Goal: Task Accomplishment & Management: Manage account settings

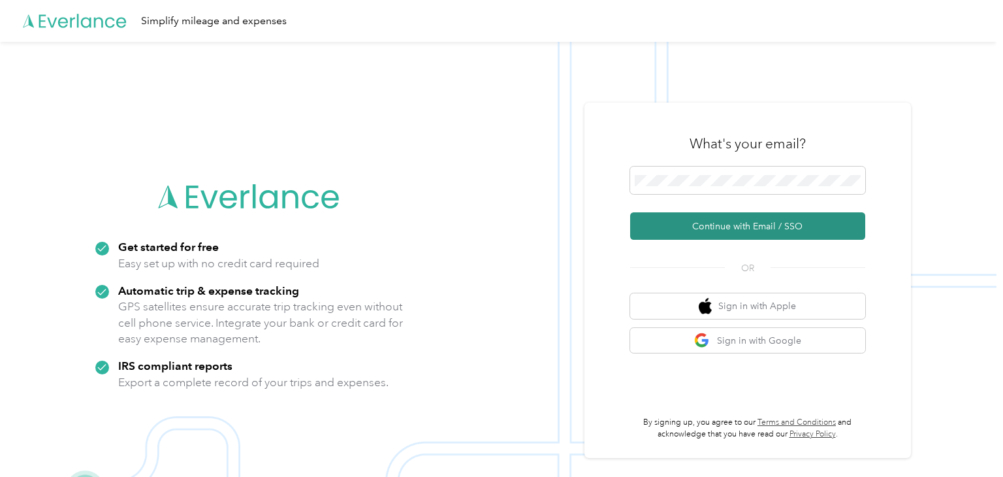
click at [803, 230] on button "Continue with Email / SSO" at bounding box center [747, 225] width 235 height 27
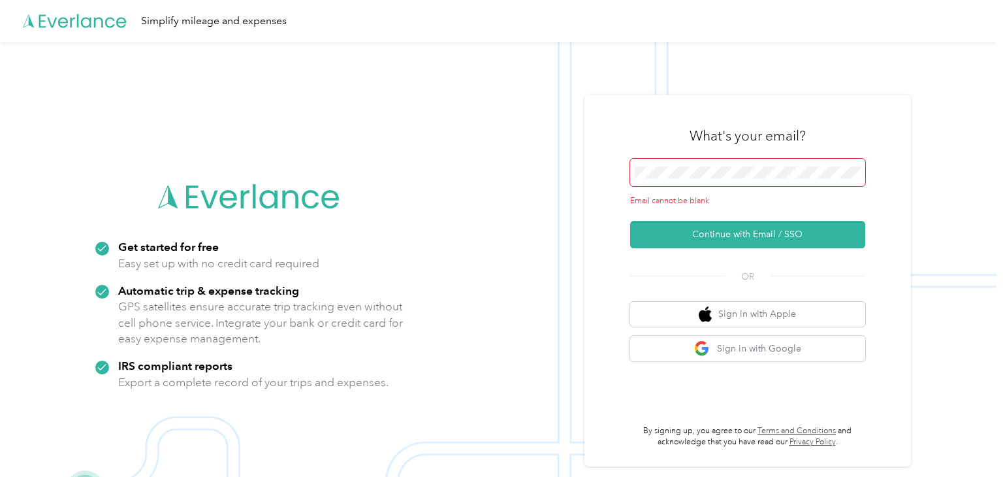
click at [916, 221] on img at bounding box center [498, 280] width 997 height 477
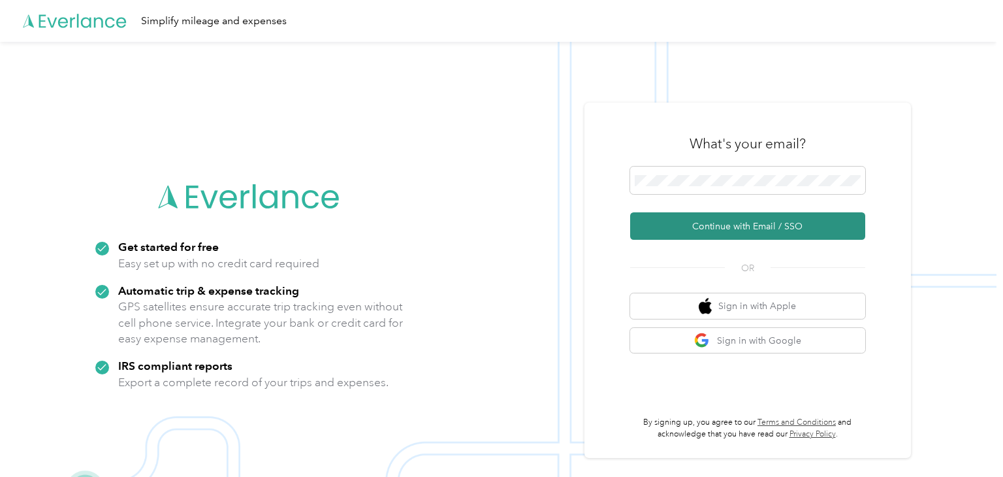
click at [783, 236] on button "Continue with Email / SSO" at bounding box center [747, 225] width 235 height 27
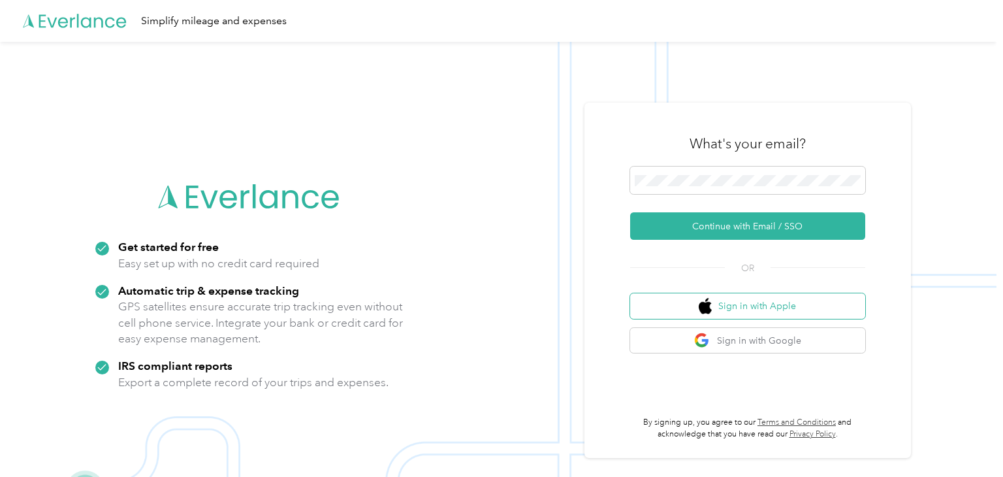
click at [783, 303] on button "Sign in with Apple" at bounding box center [747, 305] width 235 height 25
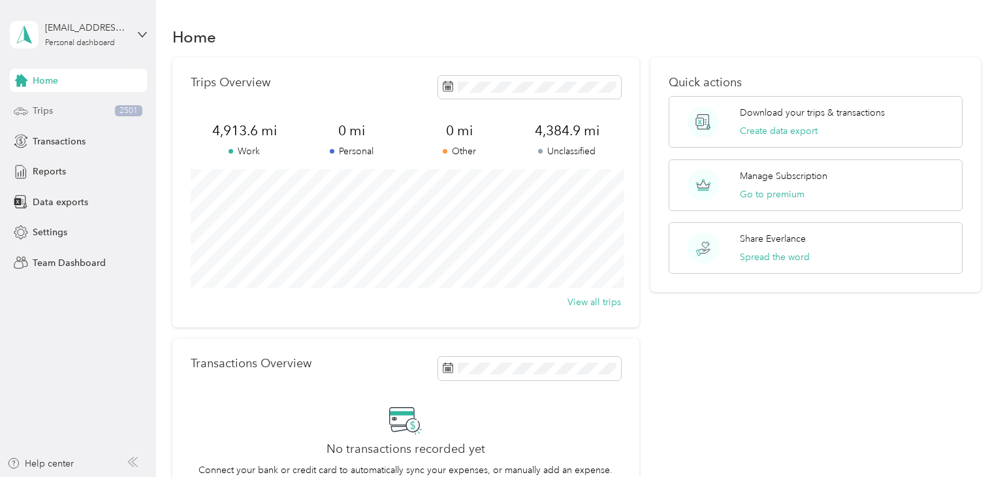
click at [94, 120] on div "Trips 2501" at bounding box center [78, 111] width 137 height 24
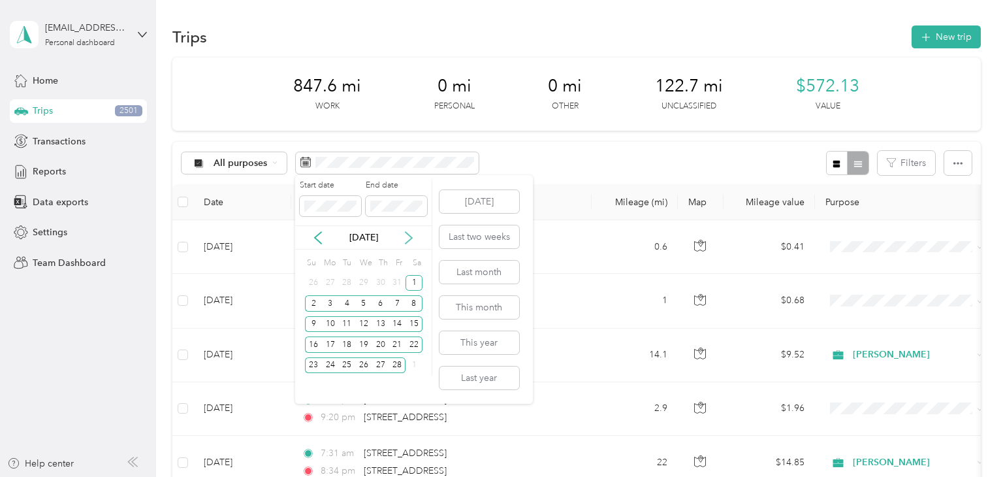
click at [408, 240] on icon at bounding box center [409, 238] width 7 height 12
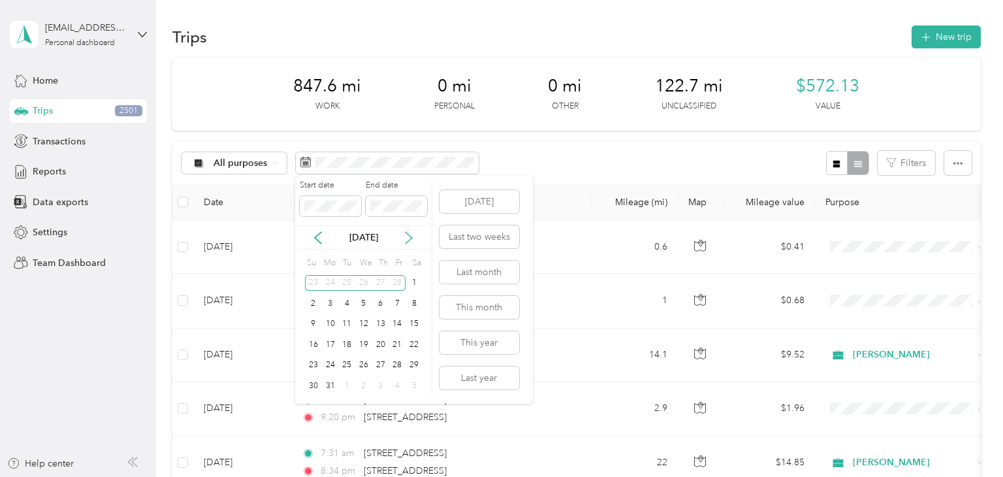
click at [409, 238] on icon at bounding box center [408, 237] width 13 height 13
click at [406, 237] on icon at bounding box center [408, 237] width 13 height 13
click at [408, 240] on icon at bounding box center [408, 237] width 13 height 13
click at [408, 236] on icon at bounding box center [408, 237] width 13 height 13
click at [413, 242] on icon at bounding box center [408, 237] width 13 height 13
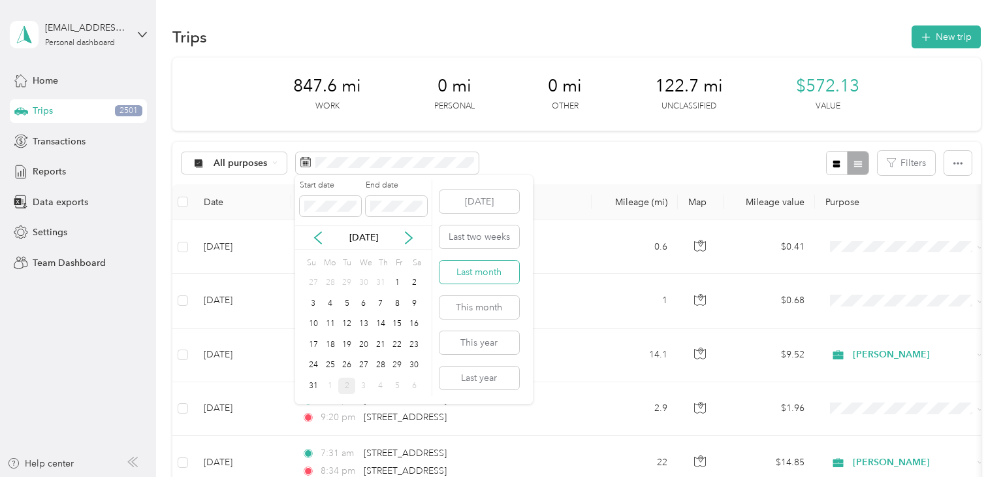
click at [498, 277] on button "Last month" at bounding box center [480, 272] width 80 height 23
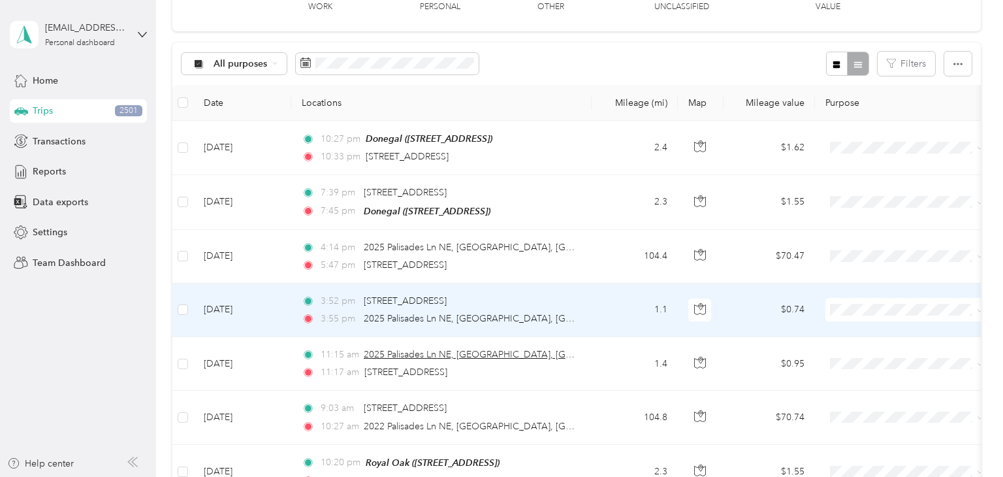
scroll to position [94, 0]
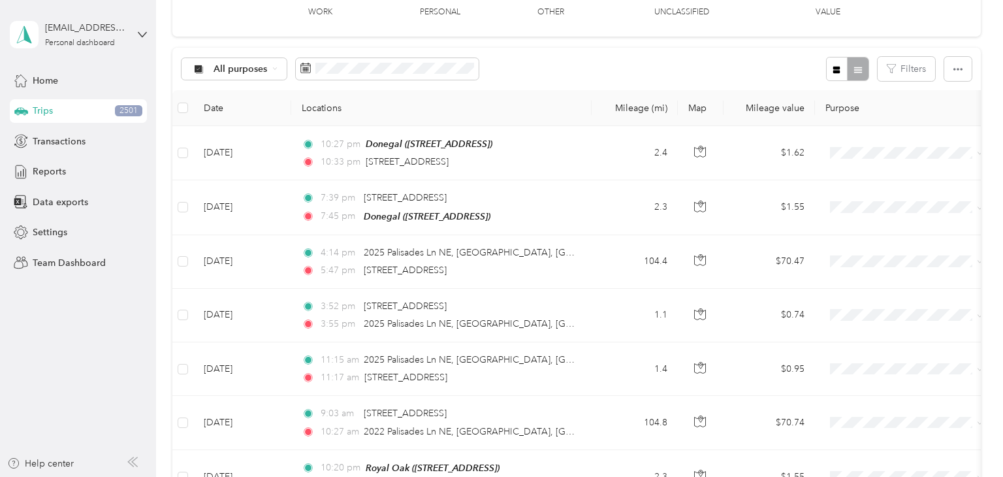
click at [91, 397] on aside "[EMAIL_ADDRESS][DOMAIN_NAME] Personal dashboard Home Trips 2501 Transactions Re…" at bounding box center [78, 238] width 156 height 477
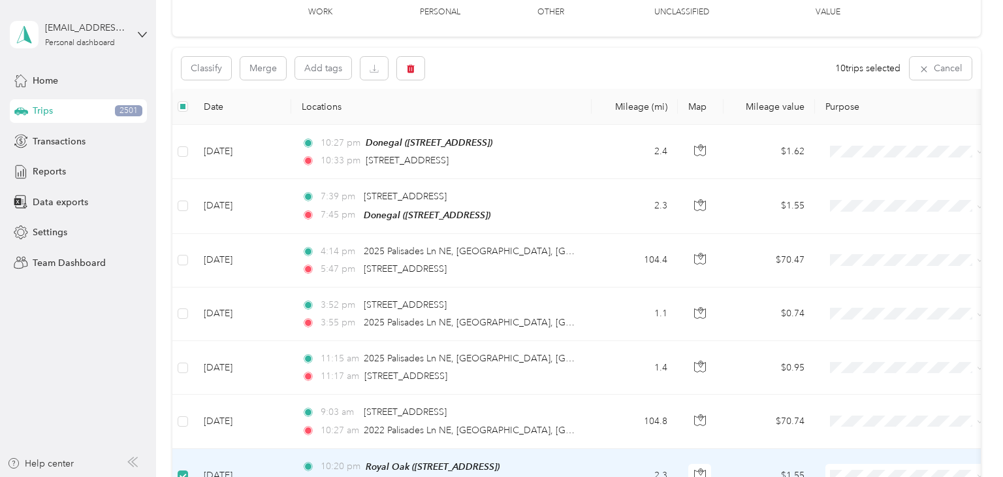
scroll to position [0, 0]
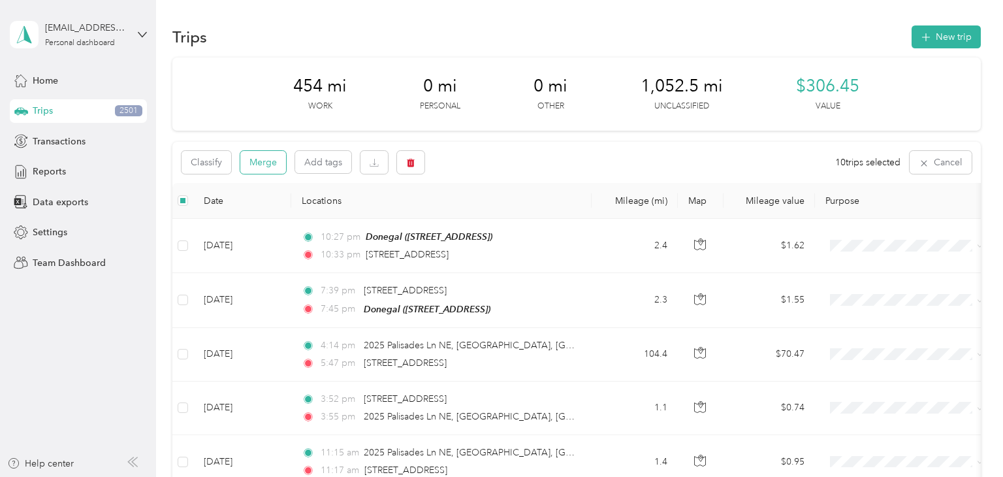
click at [262, 158] on button "Merge" at bounding box center [263, 162] width 46 height 23
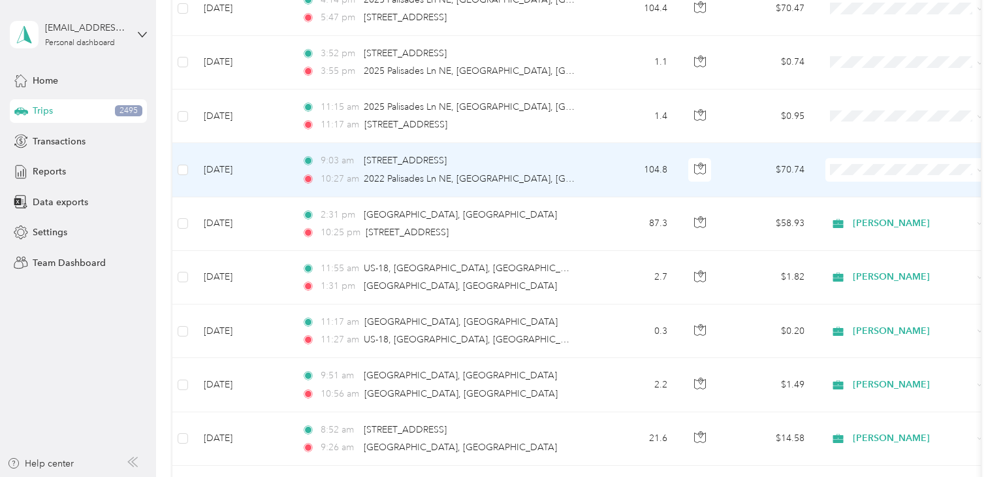
scroll to position [348, 0]
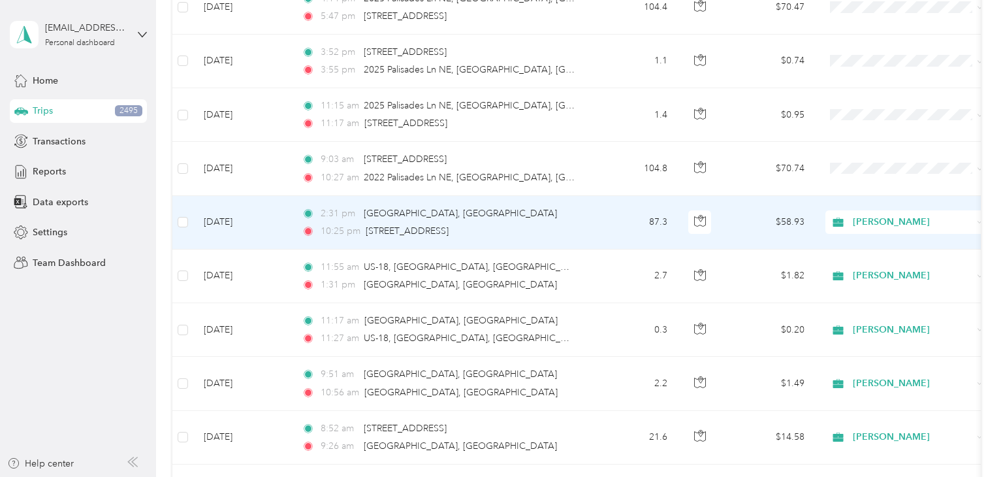
click at [485, 209] on div "2:31 pm [GEOGRAPHIC_DATA], [GEOGRAPHIC_DATA]" at bounding box center [439, 213] width 274 height 14
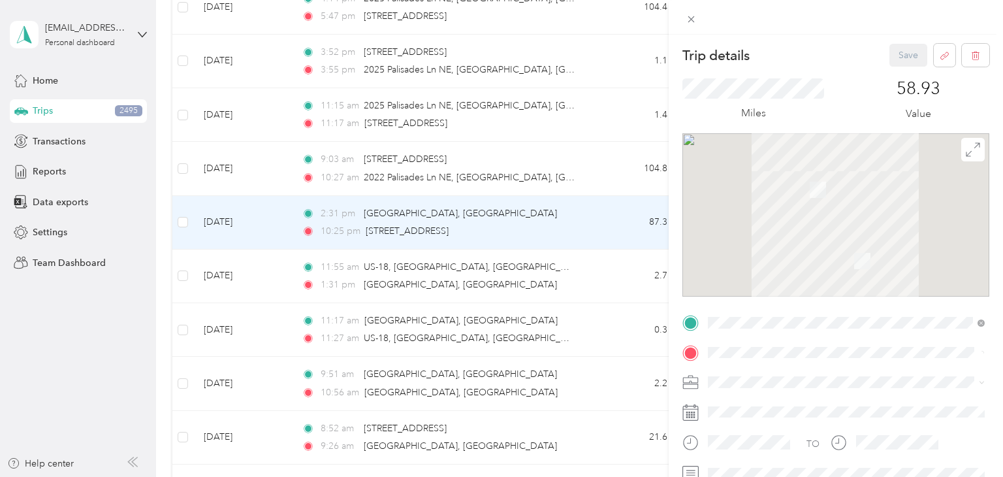
click at [96, 317] on div "Trip details Save This trip cannot be edited because it is either under review,…" at bounding box center [501, 238] width 1003 height 477
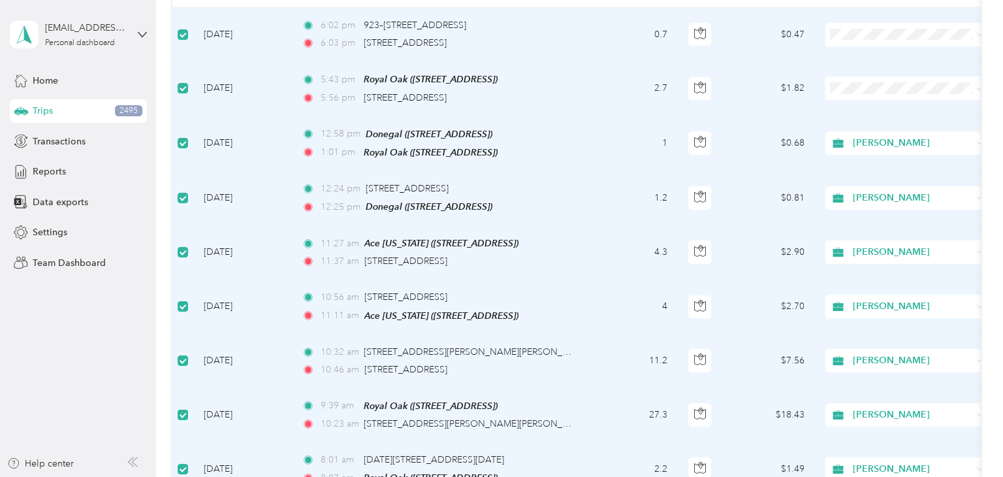
scroll to position [856, 0]
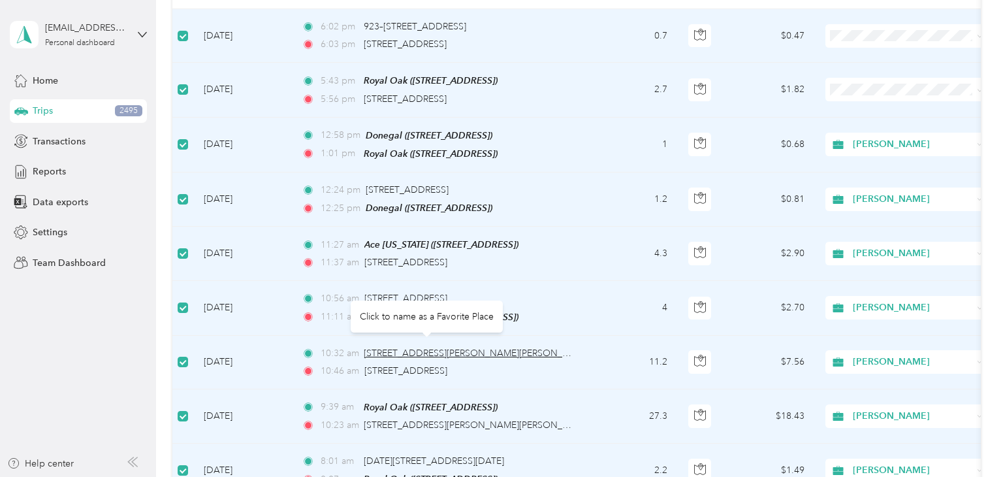
click at [475, 348] on span "[STREET_ADDRESS][PERSON_NAME][PERSON_NAME]" at bounding box center [478, 353] width 228 height 11
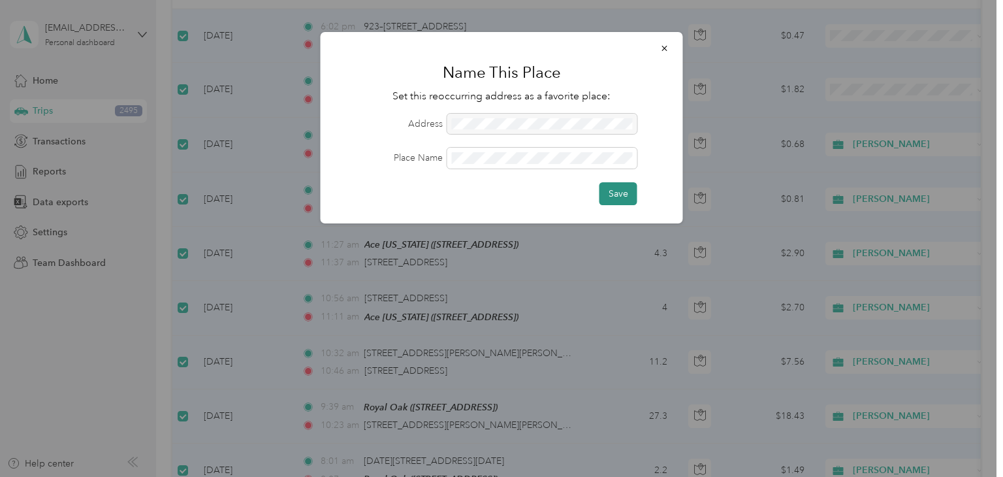
click at [627, 193] on button "Save" at bounding box center [619, 193] width 38 height 23
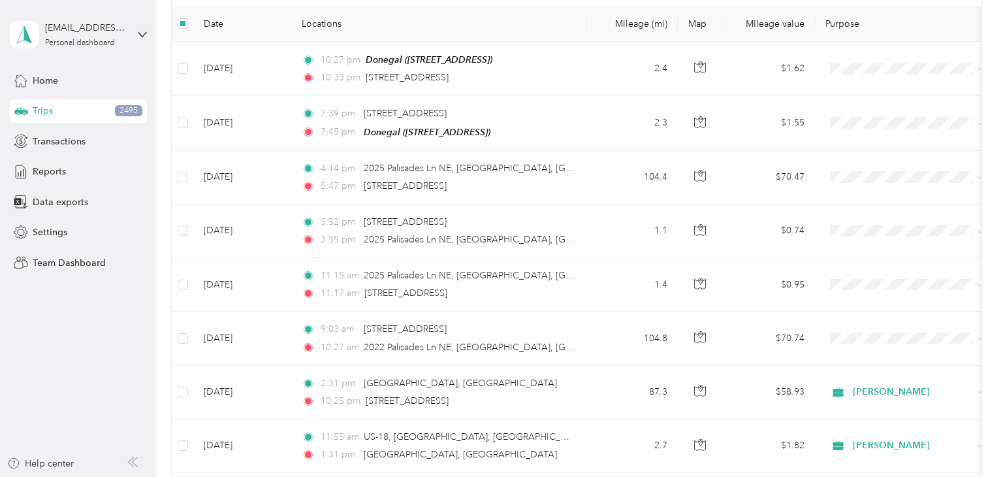
scroll to position [0, 0]
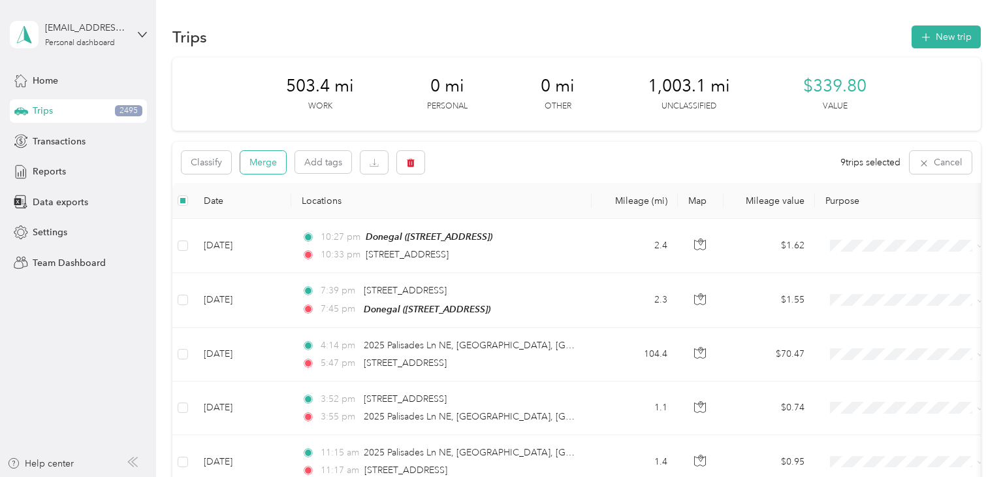
click at [259, 170] on button "Merge" at bounding box center [263, 162] width 46 height 23
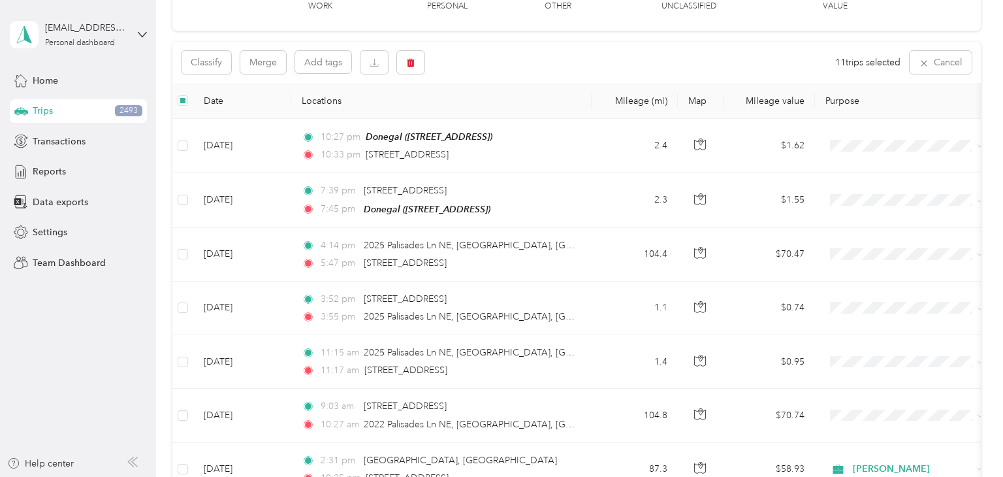
scroll to position [91, 0]
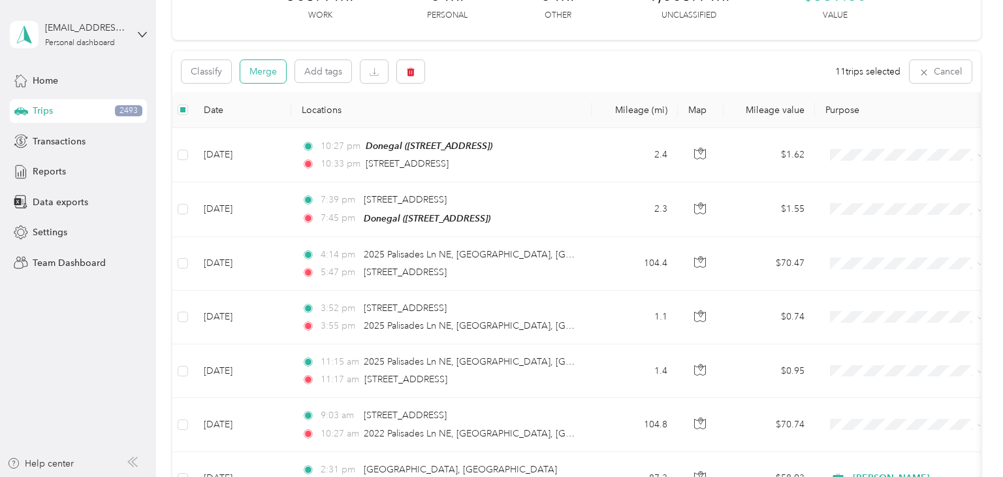
click at [260, 78] on button "Merge" at bounding box center [263, 71] width 46 height 23
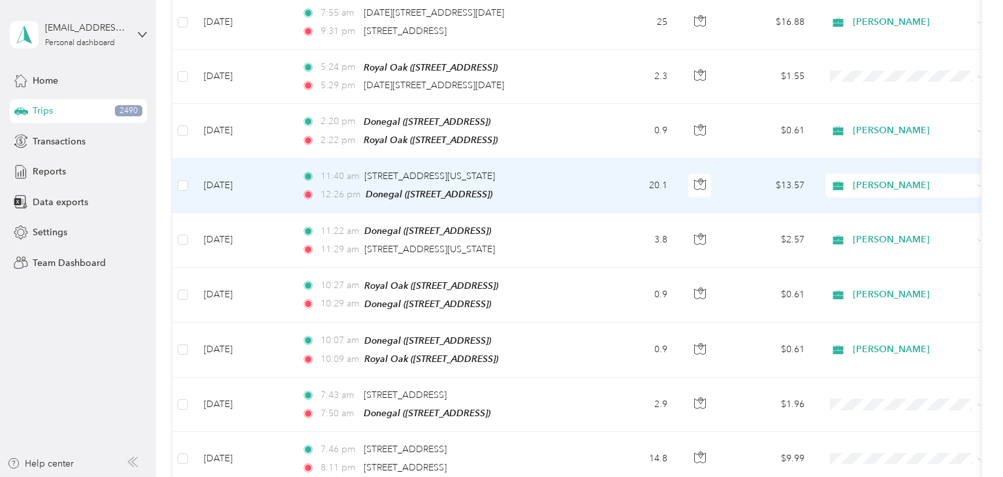
scroll to position [922, 0]
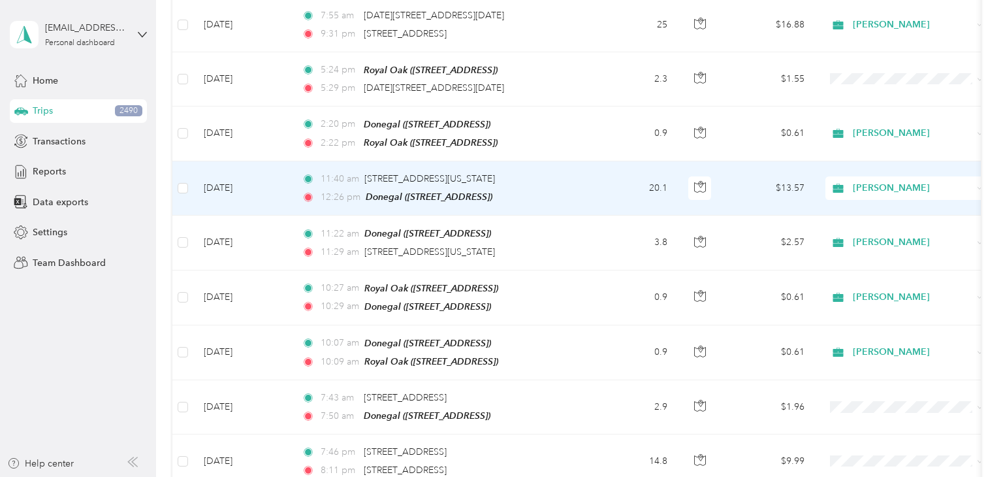
click at [621, 176] on td "20.1" at bounding box center [635, 188] width 86 height 54
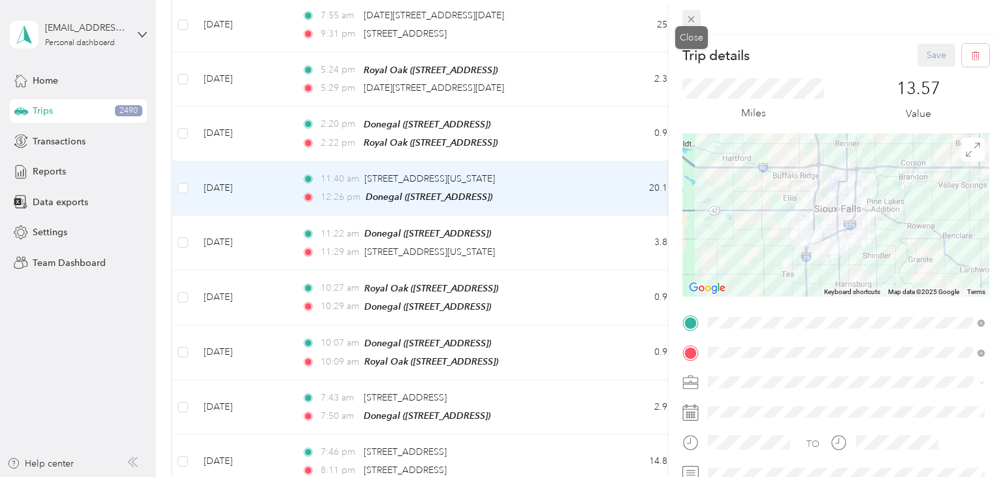
click at [690, 19] on icon at bounding box center [691, 19] width 11 height 11
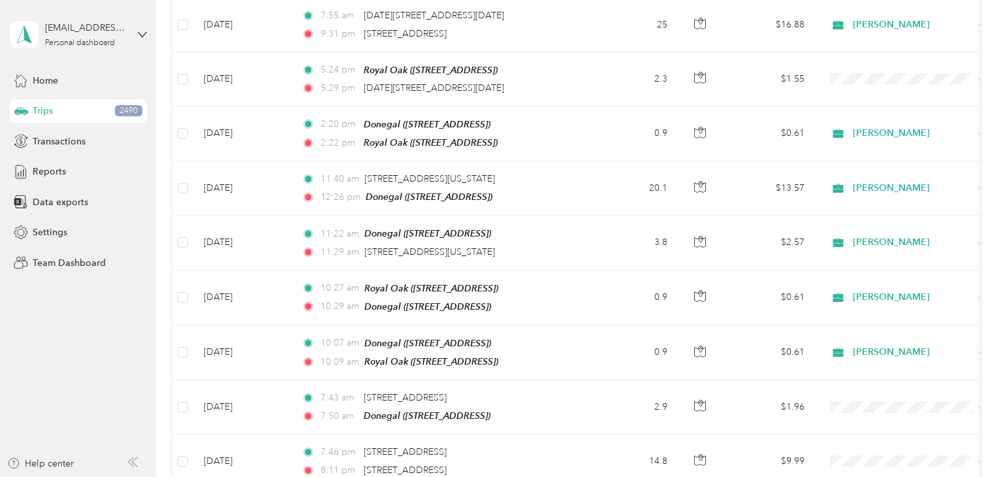
click at [690, 19] on div at bounding box center [501, 238] width 1003 height 477
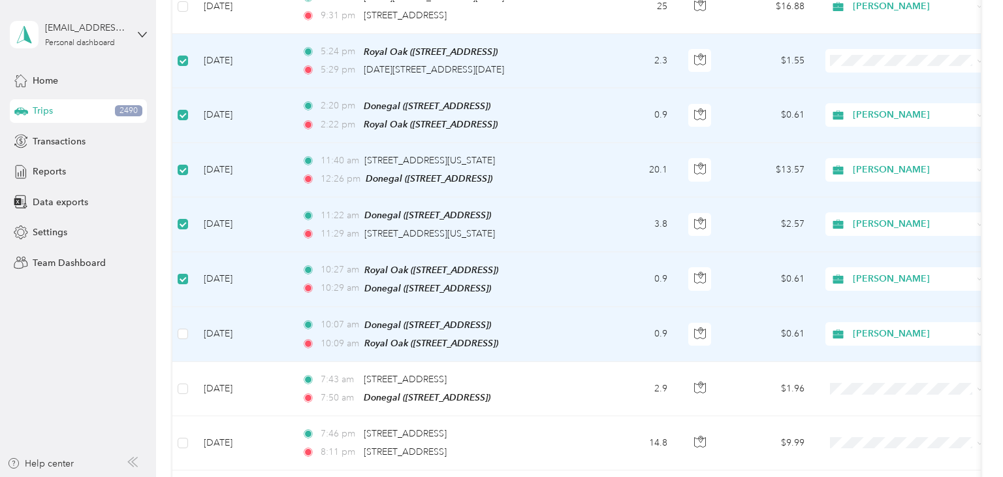
scroll to position [941, 0]
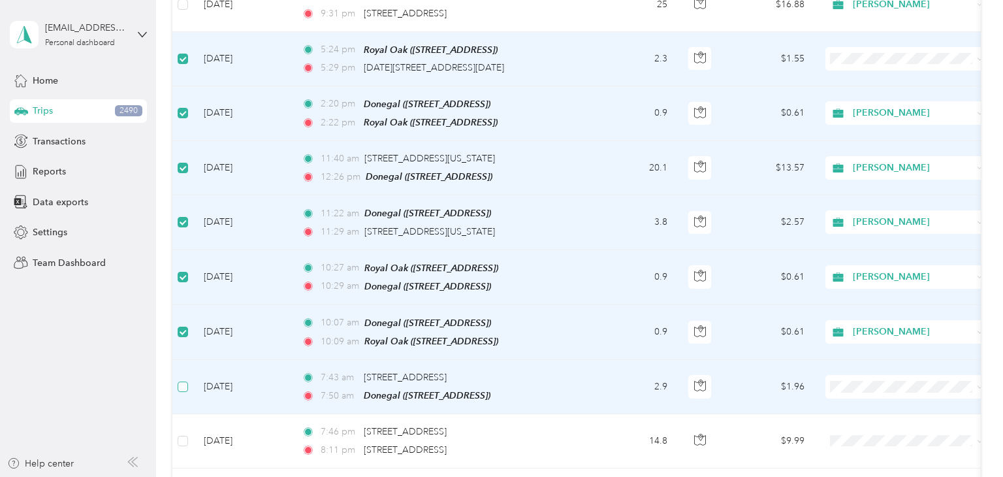
click at [178, 381] on label at bounding box center [183, 387] width 10 height 14
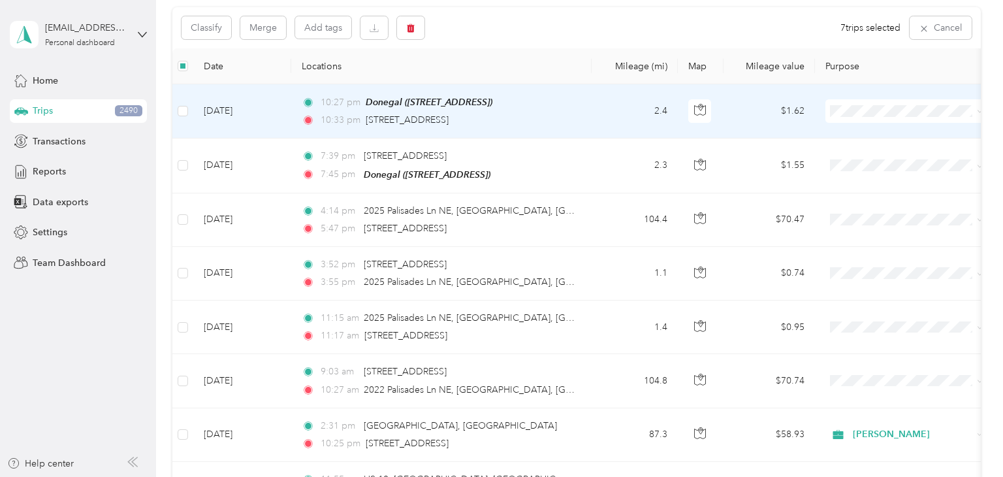
scroll to position [0, 0]
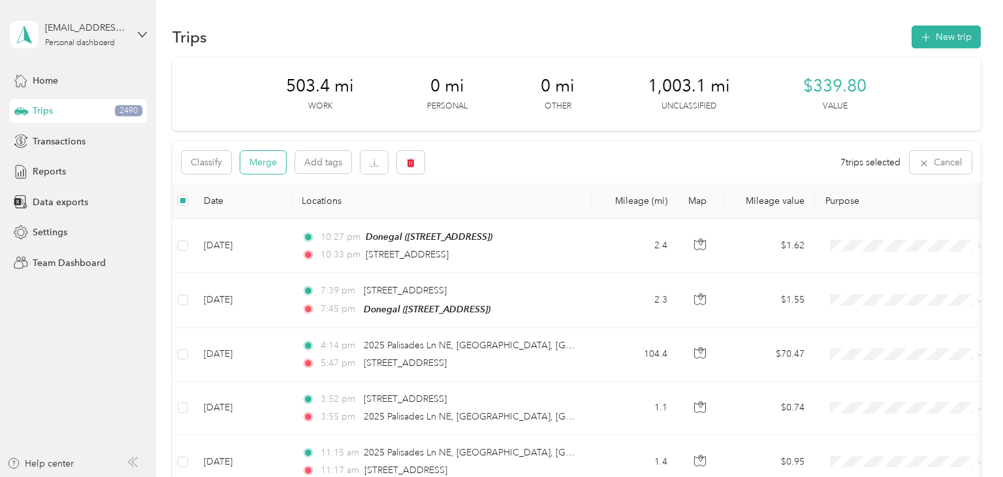
click at [269, 167] on button "Merge" at bounding box center [263, 162] width 46 height 23
click at [269, 167] on div "All purposes" at bounding box center [235, 163] width 106 height 22
click at [142, 244] on div "Settings" at bounding box center [78, 233] width 137 height 24
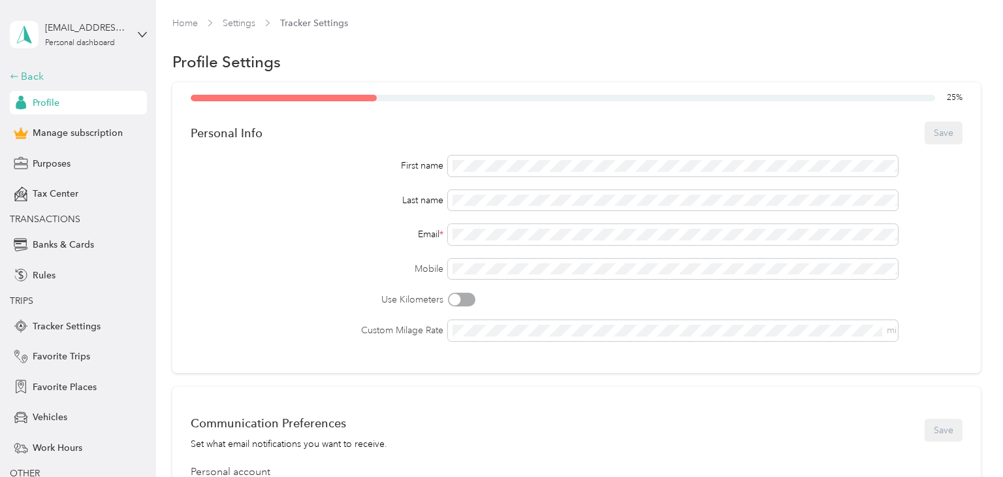
click at [14, 73] on icon at bounding box center [14, 76] width 9 height 9
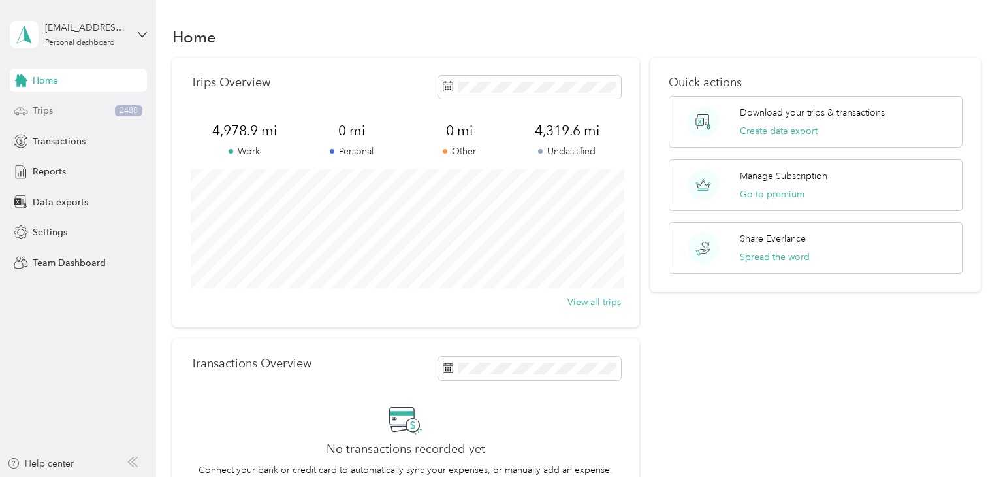
click at [57, 111] on div "Trips 2488" at bounding box center [78, 111] width 137 height 24
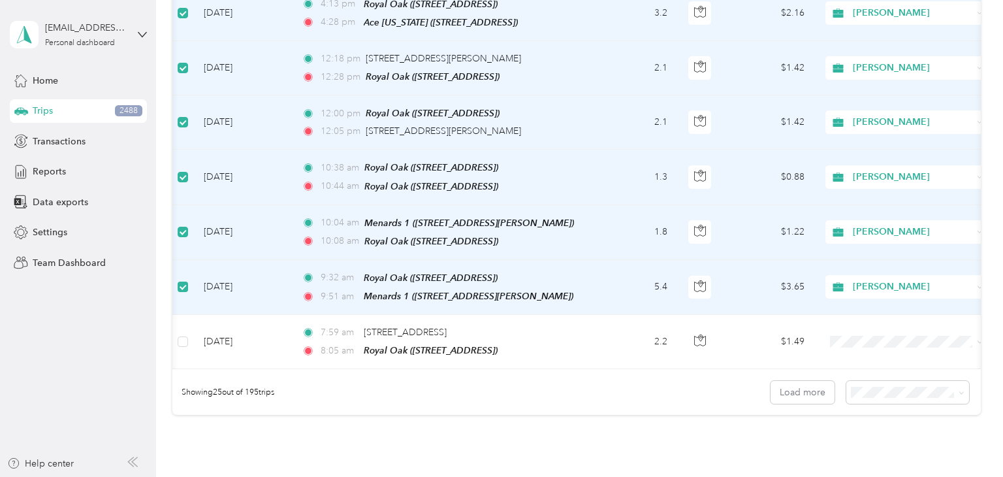
scroll to position [1205, 0]
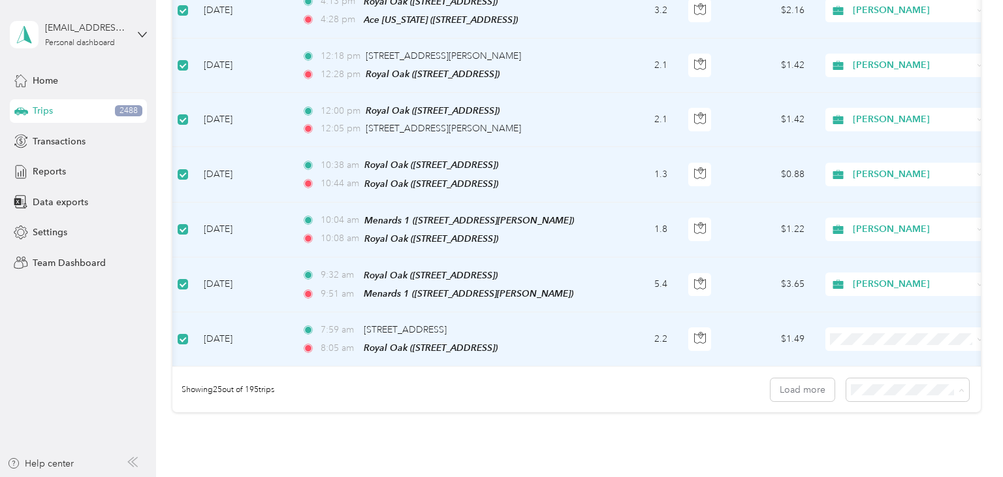
click at [878, 447] on span "100 per load" at bounding box center [889, 447] width 54 height 11
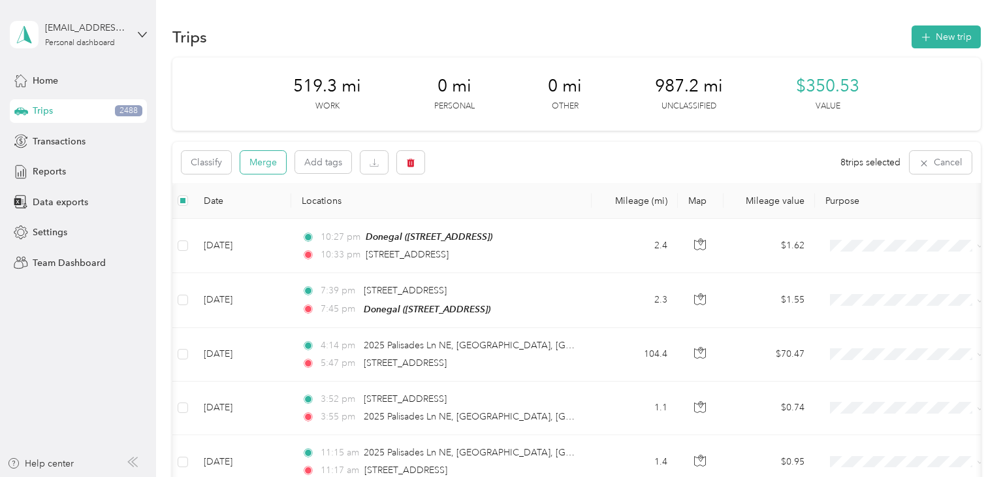
click at [254, 165] on button "Merge" at bounding box center [263, 162] width 46 height 23
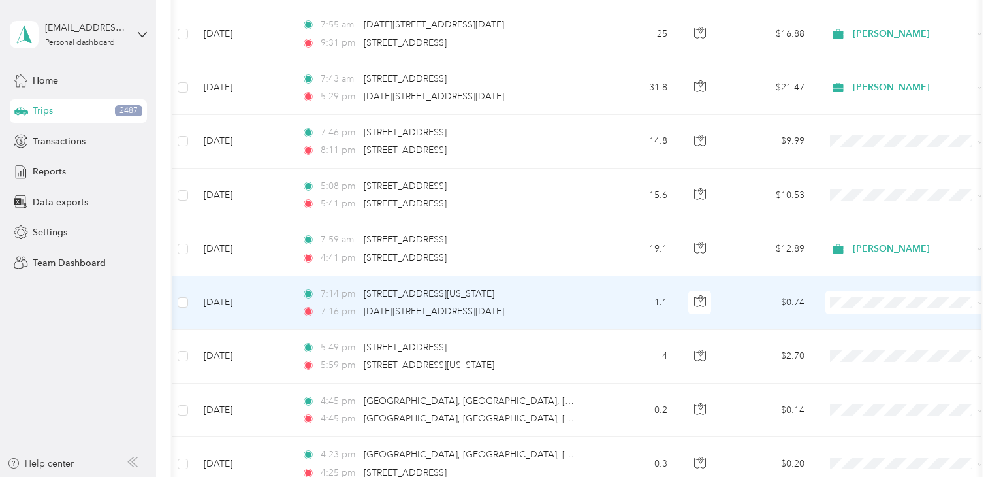
scroll to position [911, 0]
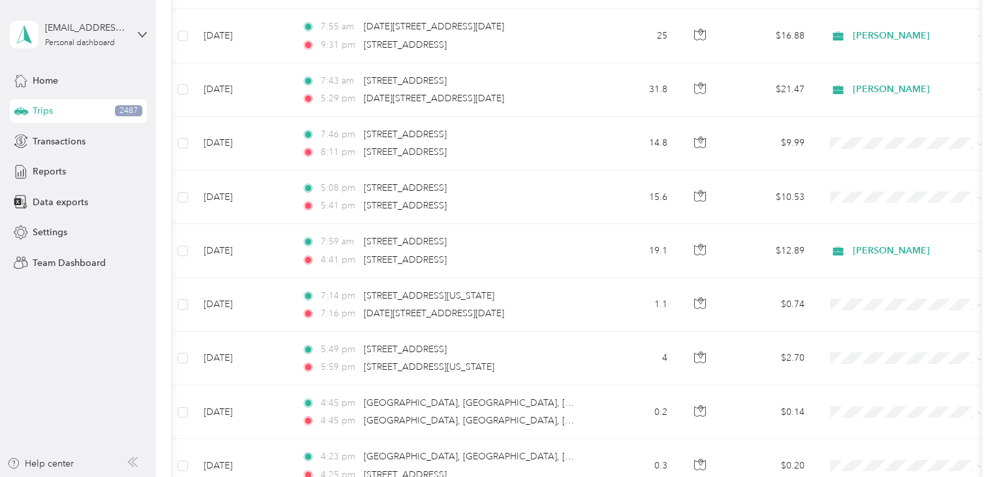
click at [110, 326] on aside "[EMAIL_ADDRESS][DOMAIN_NAME] Personal dashboard Home Trips 2487 Transactions Re…" at bounding box center [78, 238] width 156 height 477
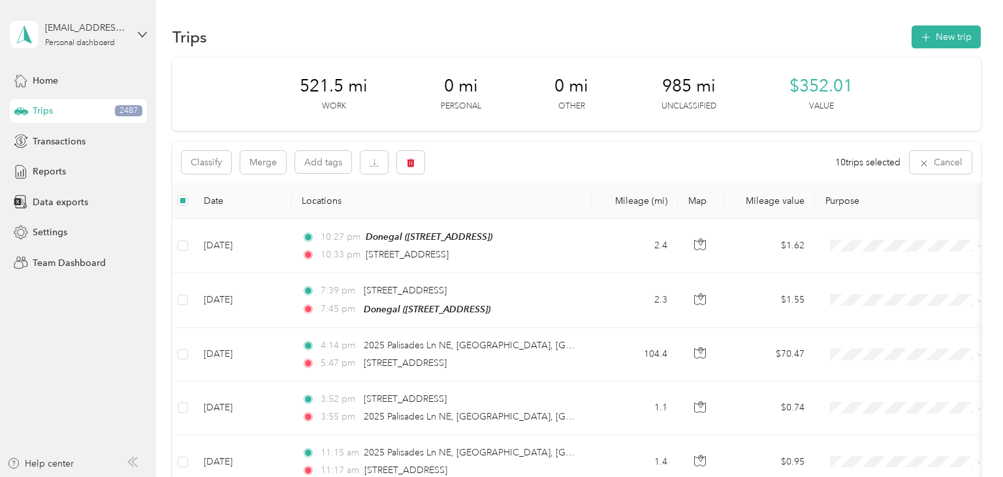
scroll to position [1, 0]
click at [269, 165] on button "Merge" at bounding box center [263, 161] width 46 height 23
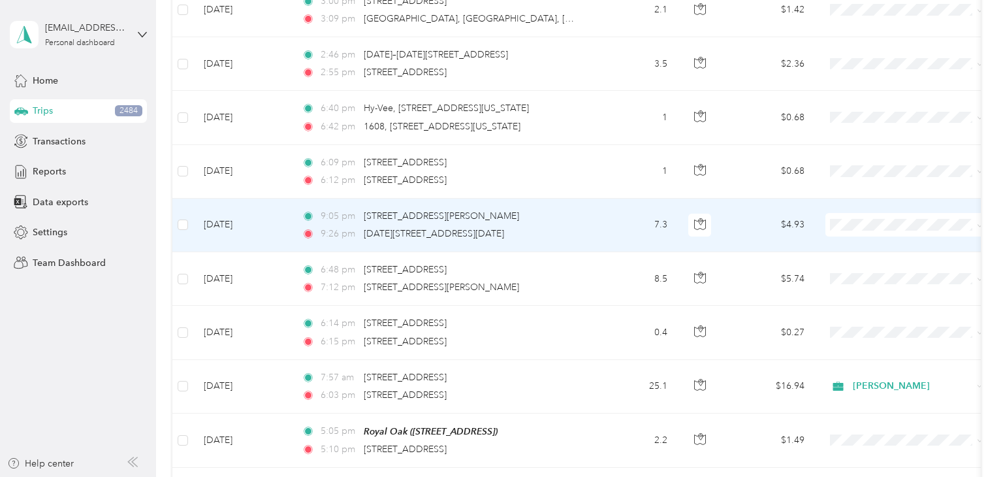
scroll to position [1479, 0]
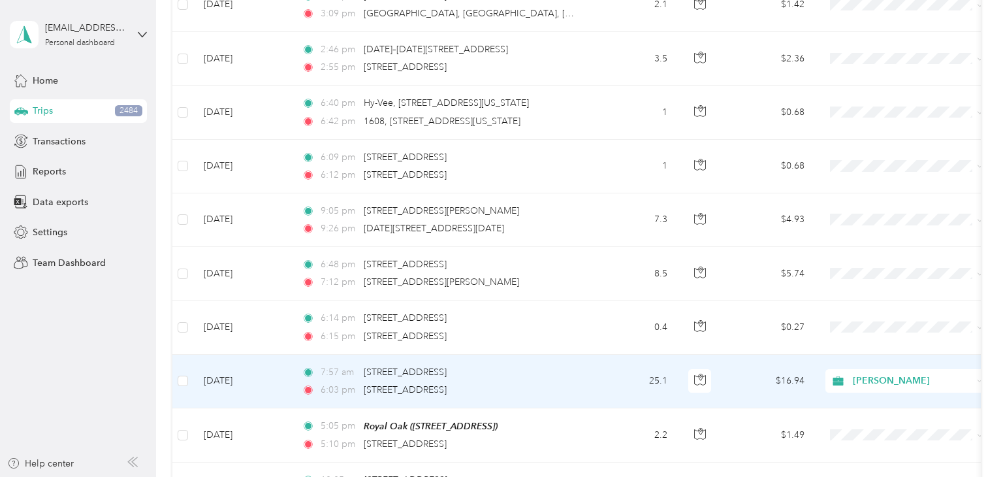
click at [596, 374] on td "25.1" at bounding box center [635, 382] width 86 height 54
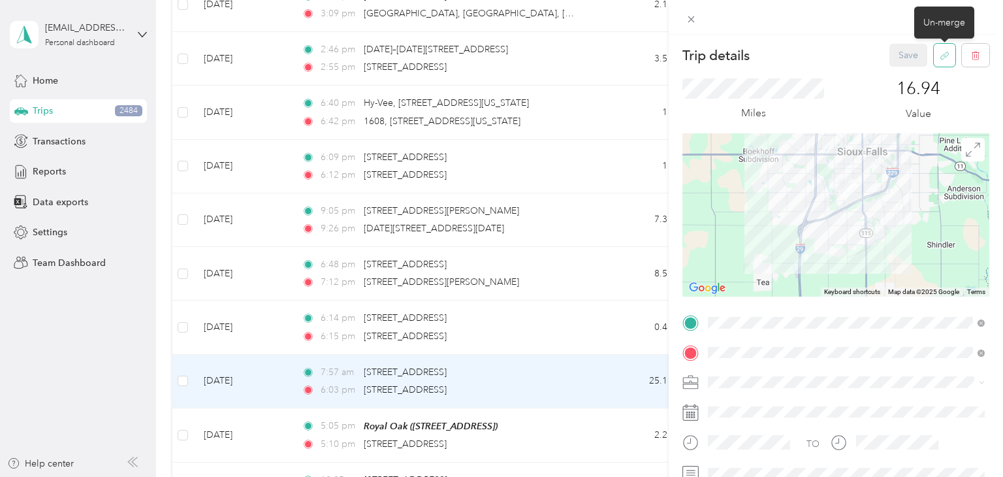
click at [942, 54] on icon "button" at bounding box center [945, 56] width 10 height 10
click at [905, 64] on button "Yes" at bounding box center [908, 64] width 25 height 21
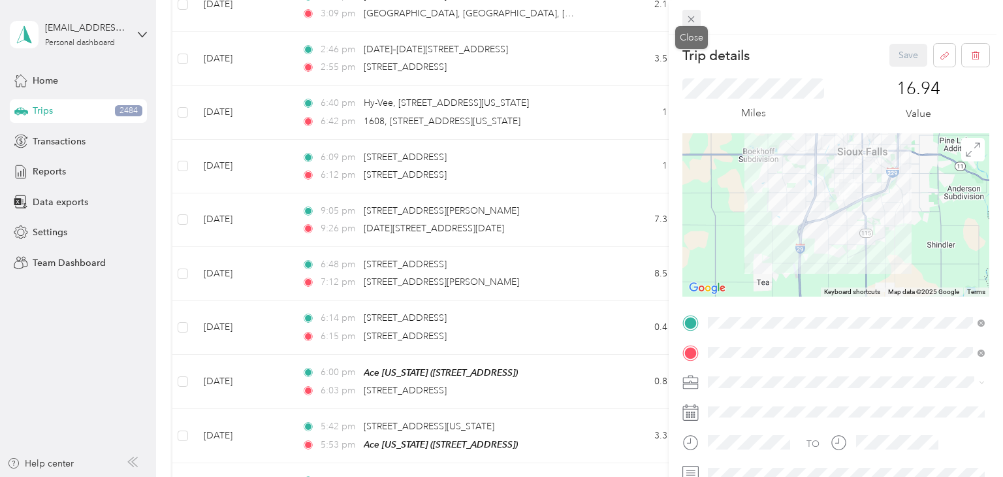
click at [696, 15] on icon at bounding box center [691, 19] width 11 height 11
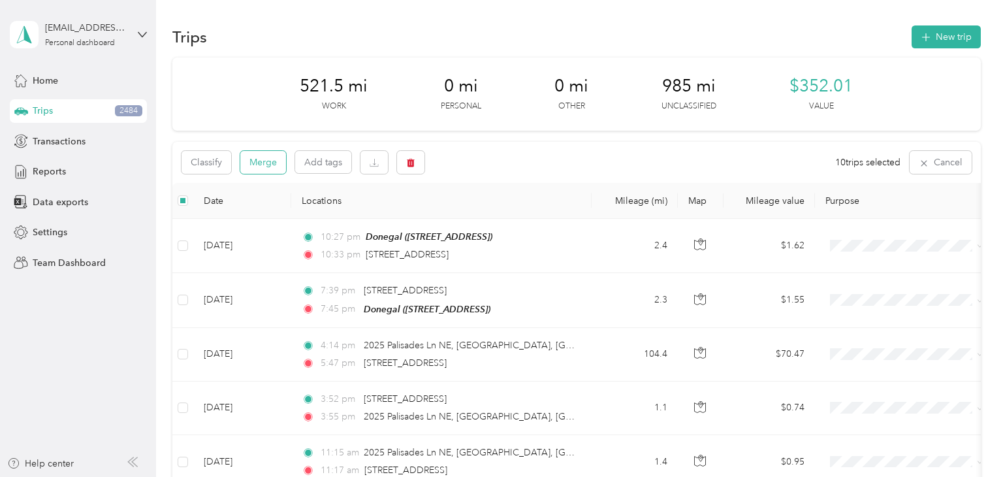
click at [268, 153] on button "Merge" at bounding box center [263, 162] width 46 height 23
click at [270, 159] on button "Merge" at bounding box center [263, 162] width 46 height 23
click at [269, 161] on button "Merge" at bounding box center [263, 162] width 46 height 23
click at [262, 167] on button "Merge" at bounding box center [263, 162] width 46 height 23
click at [257, 157] on button "Merge" at bounding box center [263, 162] width 46 height 23
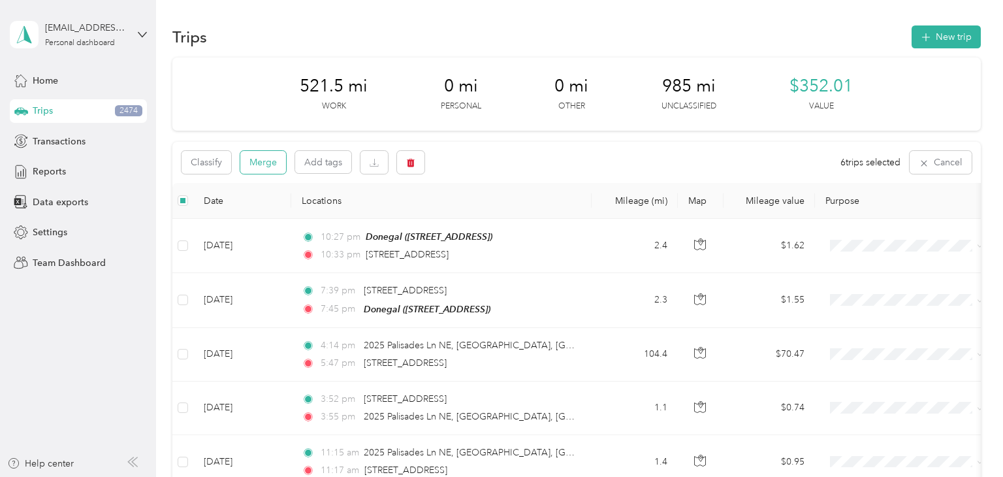
click at [271, 163] on button "Merge" at bounding box center [263, 162] width 46 height 23
click at [257, 159] on button "Merge" at bounding box center [263, 162] width 46 height 23
click at [272, 169] on button "Merge" at bounding box center [263, 162] width 46 height 23
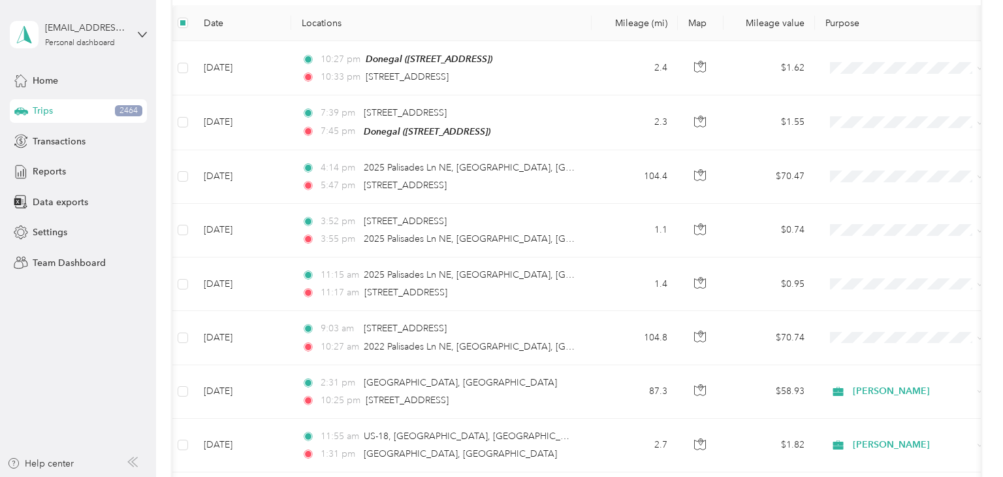
scroll to position [10, 0]
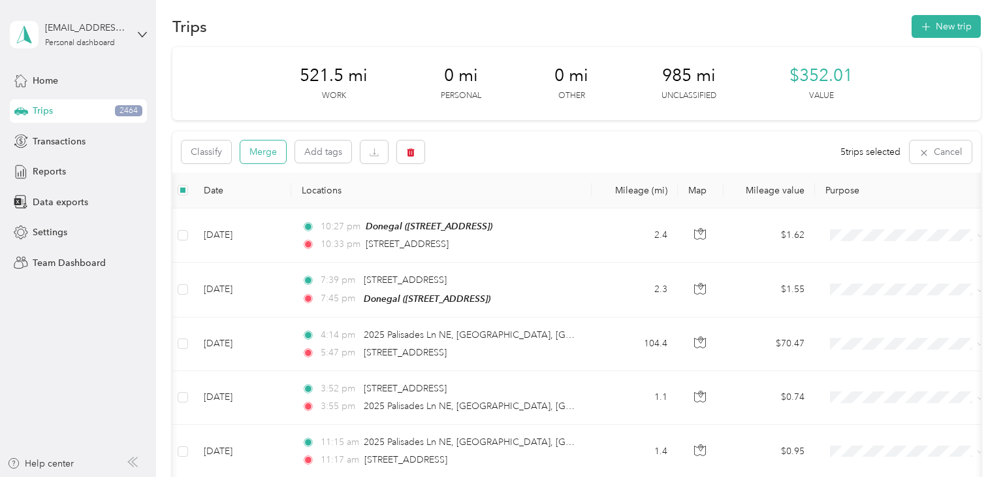
click at [263, 149] on button "Merge" at bounding box center [263, 151] width 46 height 23
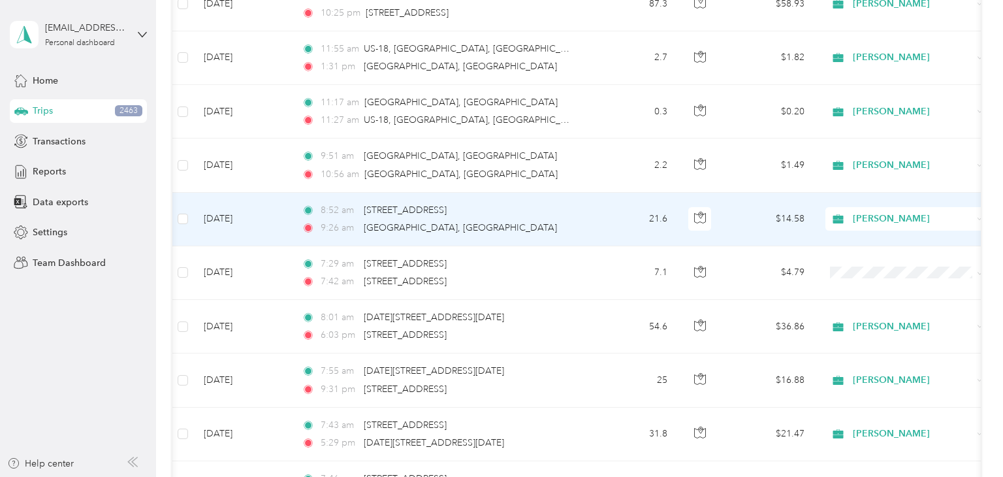
scroll to position [0, 0]
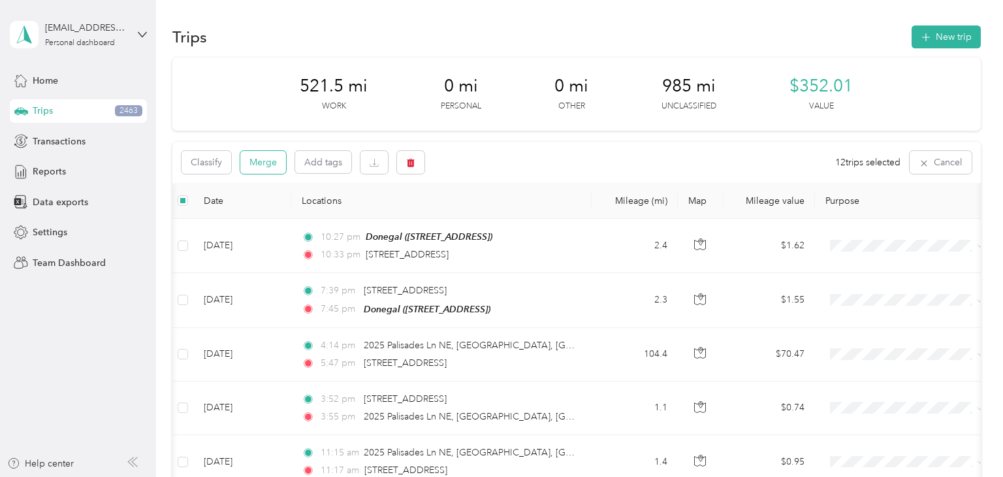
click at [269, 170] on button "Merge" at bounding box center [263, 162] width 46 height 23
click at [257, 170] on button "Merge" at bounding box center [263, 162] width 46 height 23
click at [262, 161] on button "Merge" at bounding box center [263, 162] width 46 height 23
click at [263, 170] on button "Merge" at bounding box center [263, 162] width 46 height 23
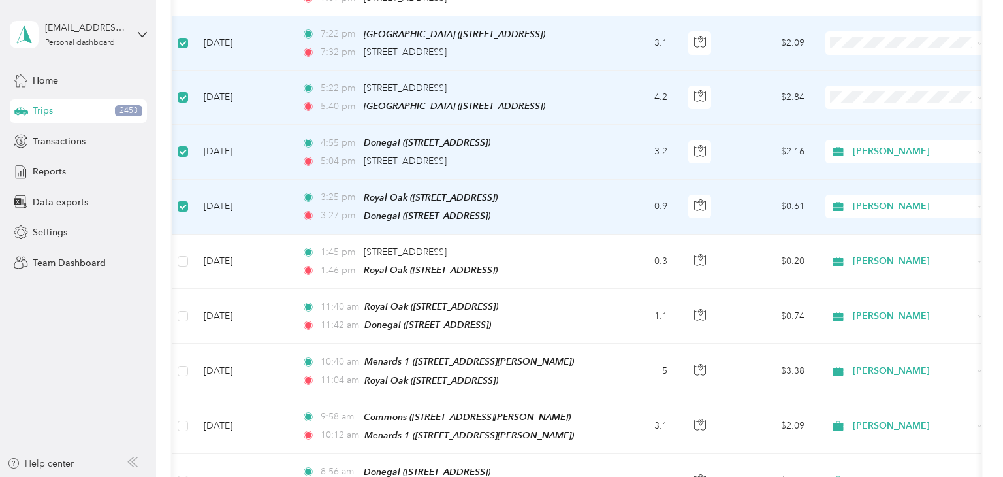
scroll to position [3621, 0]
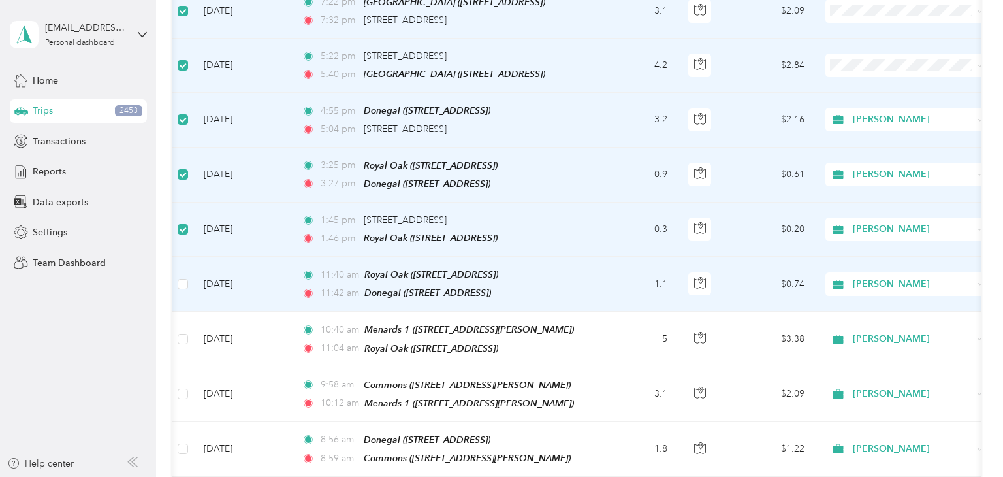
click at [185, 276] on td at bounding box center [182, 284] width 21 height 55
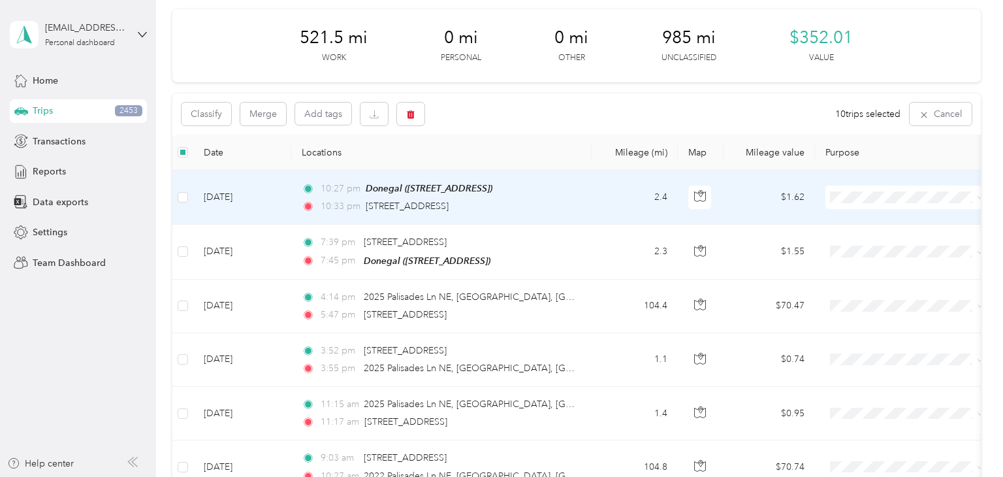
scroll to position [0, 0]
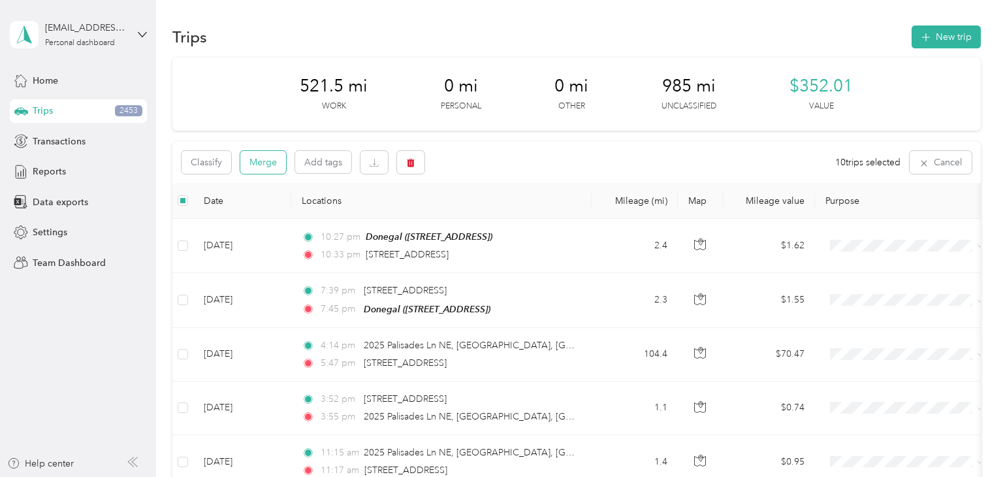
click at [272, 160] on button "Merge" at bounding box center [263, 162] width 46 height 23
click at [261, 155] on button "Merge" at bounding box center [263, 162] width 46 height 23
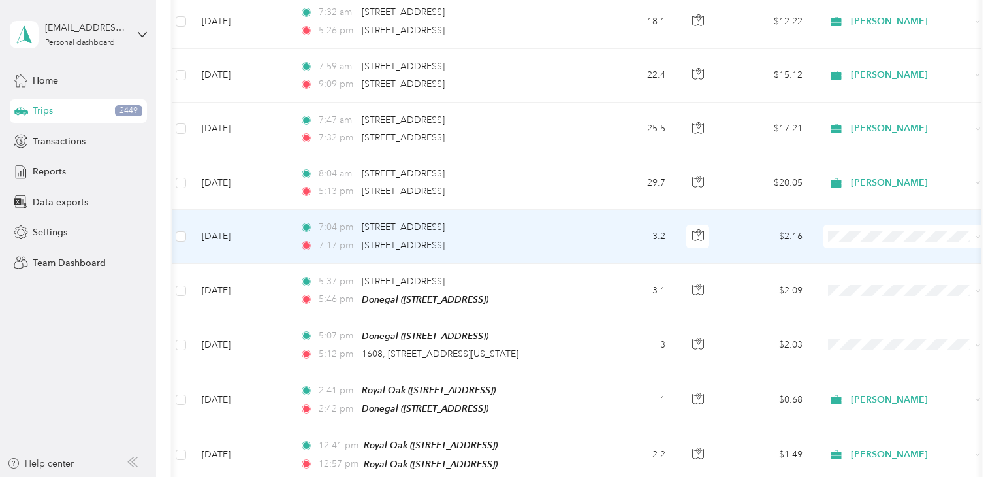
scroll to position [3504, 0]
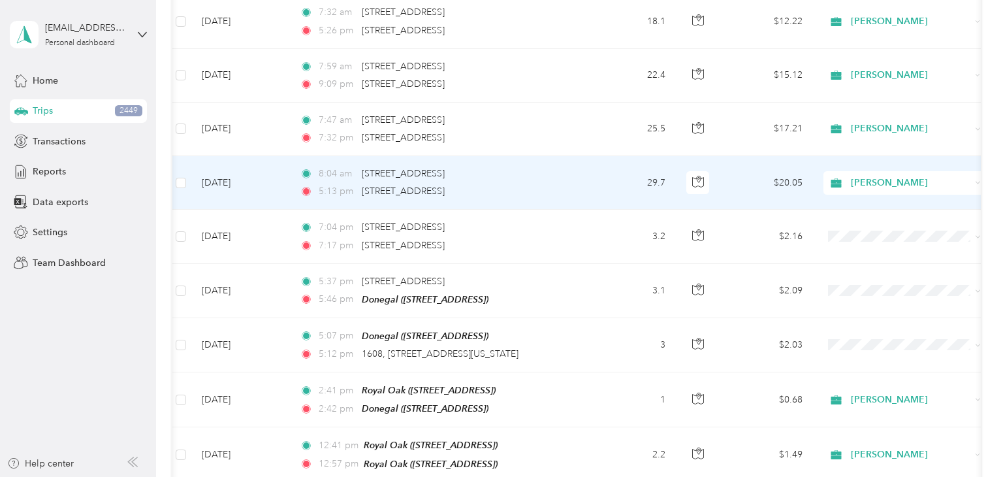
click at [602, 169] on td "29.7" at bounding box center [633, 183] width 86 height 54
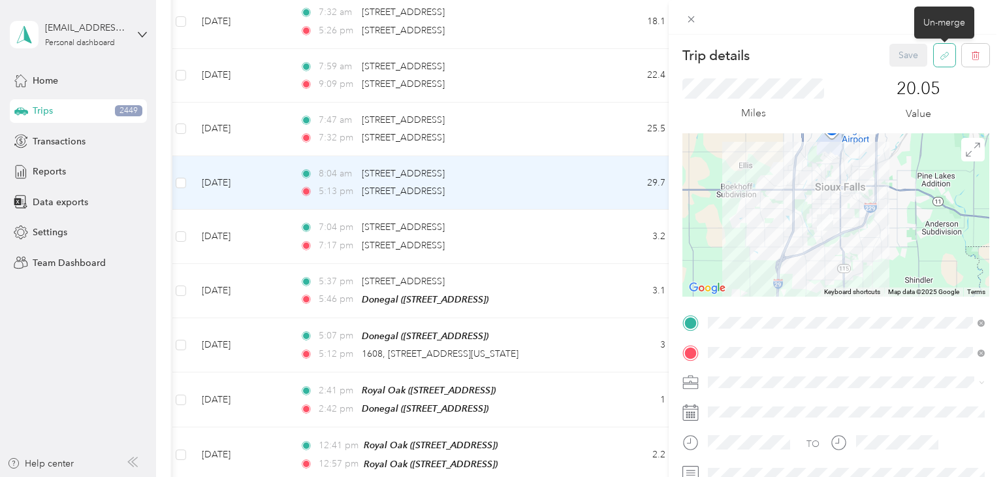
click at [945, 55] on icon "button" at bounding box center [943, 57] width 5 height 5
click at [911, 67] on button "Yes" at bounding box center [908, 64] width 25 height 21
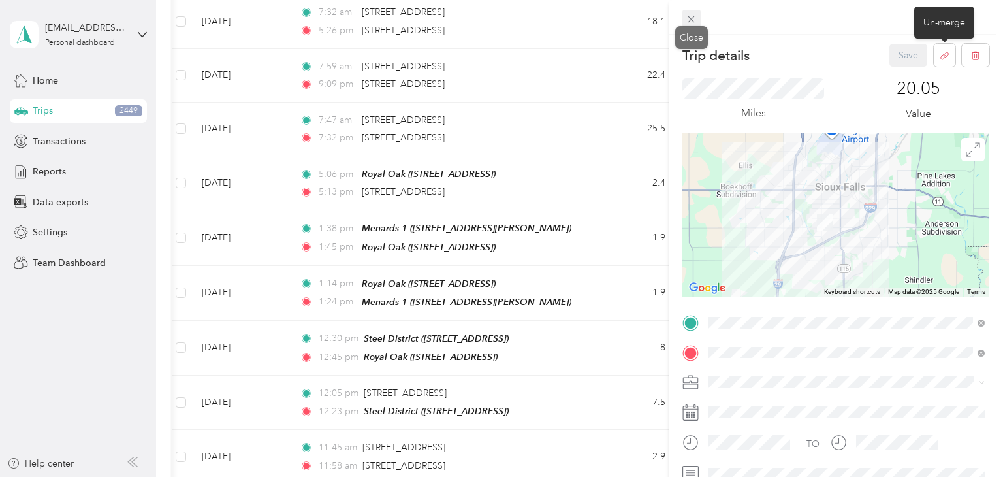
click at [688, 21] on icon at bounding box center [691, 19] width 11 height 11
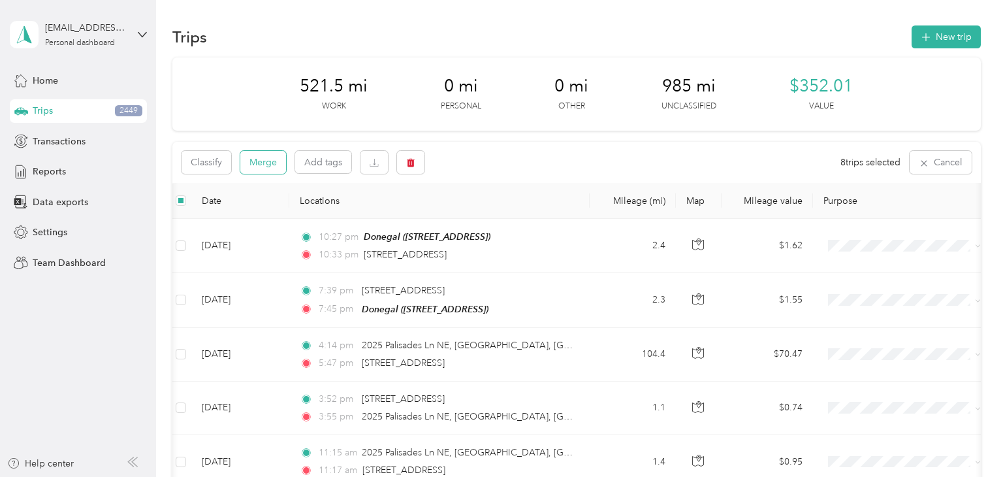
click at [262, 169] on button "Merge" at bounding box center [263, 162] width 46 height 23
click at [272, 172] on button "Merge" at bounding box center [263, 162] width 46 height 23
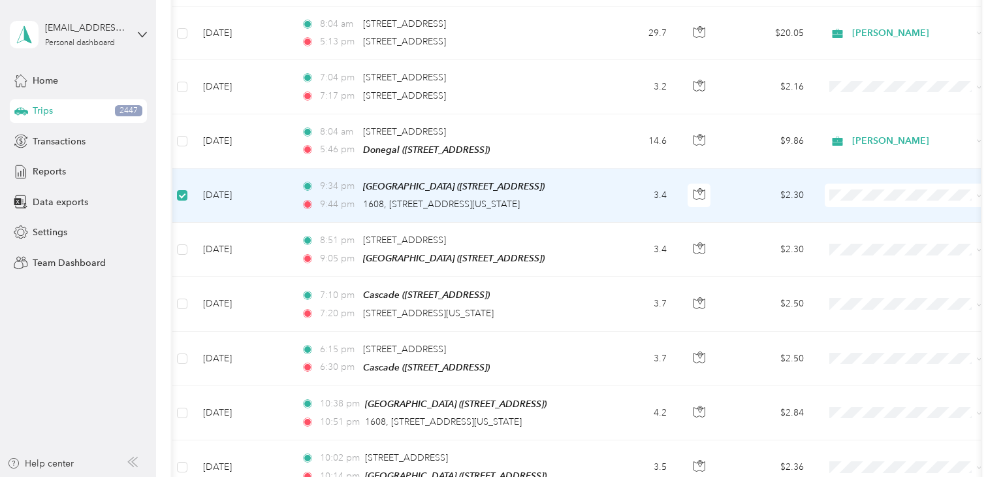
scroll to position [3651, 0]
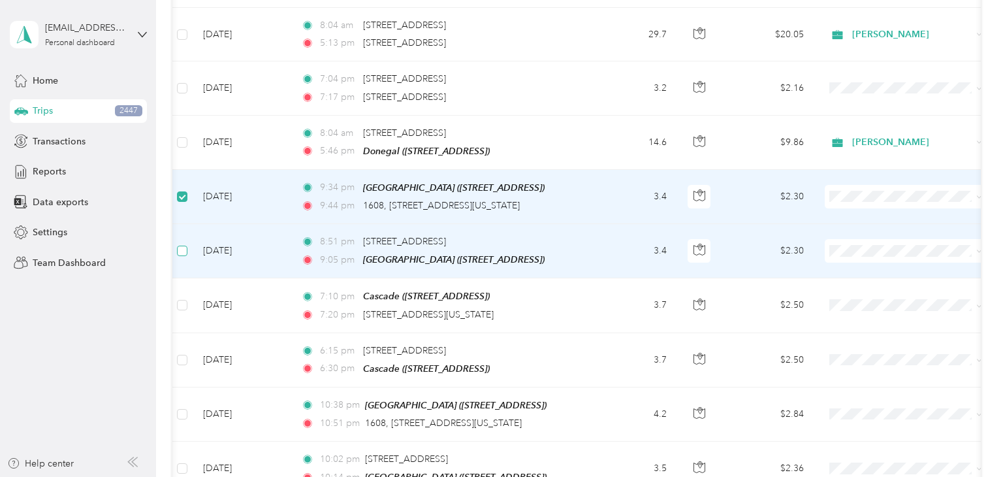
click at [179, 244] on label at bounding box center [182, 251] width 10 height 14
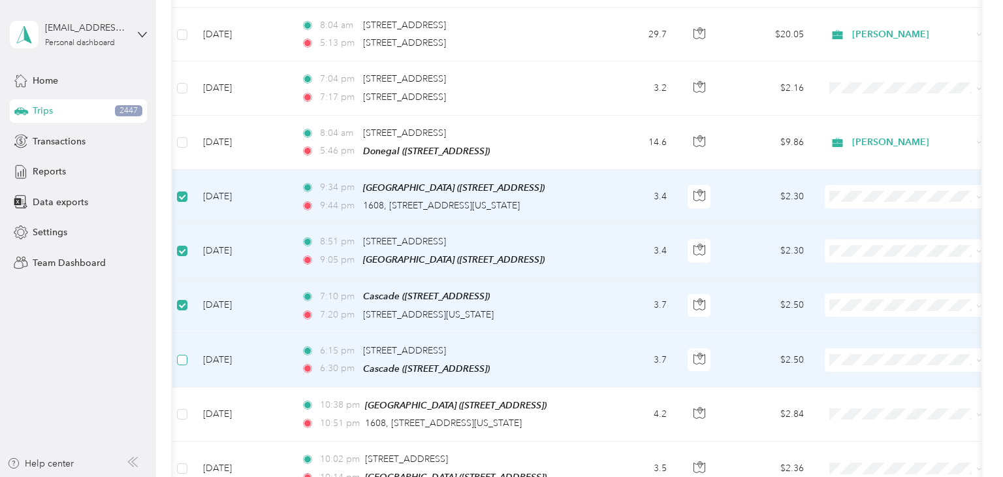
click at [180, 353] on label at bounding box center [182, 360] width 10 height 14
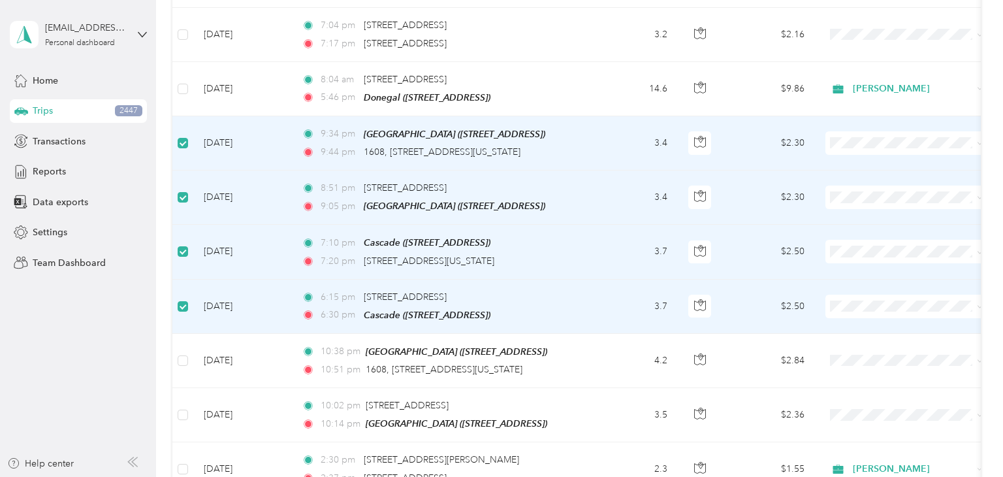
scroll to position [0, 0]
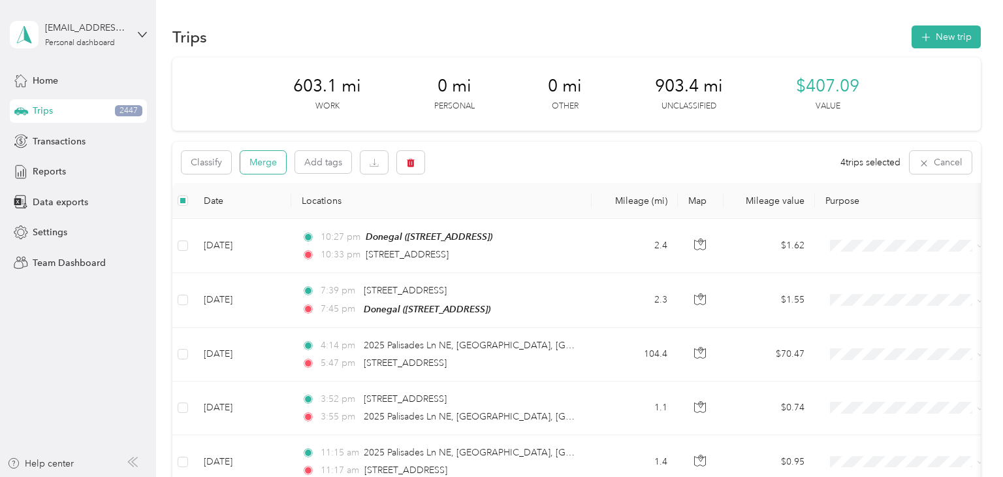
click at [266, 163] on button "Merge" at bounding box center [263, 162] width 46 height 23
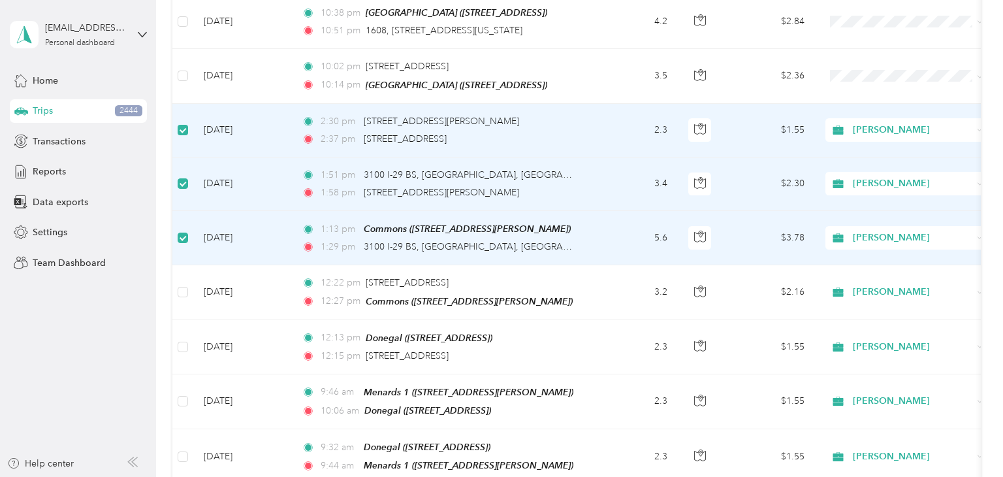
scroll to position [3935, 0]
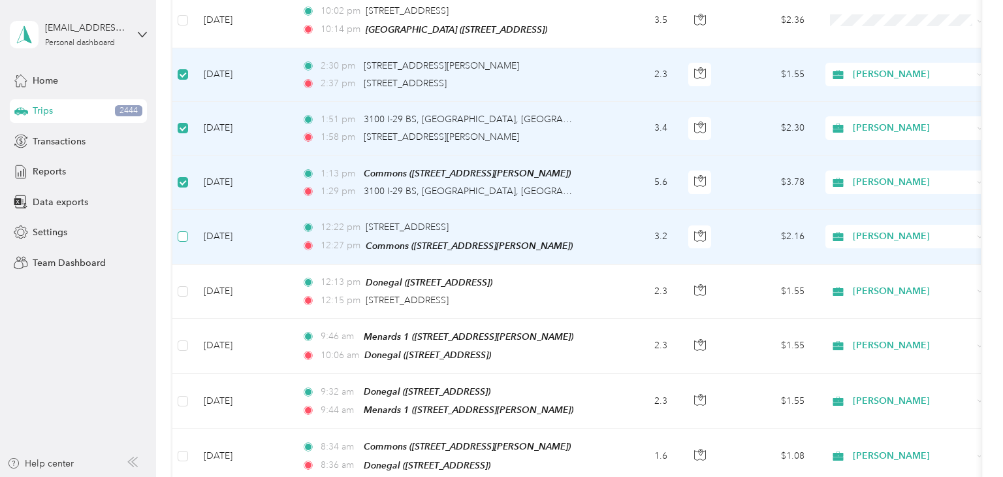
click at [182, 229] on label at bounding box center [183, 236] width 10 height 14
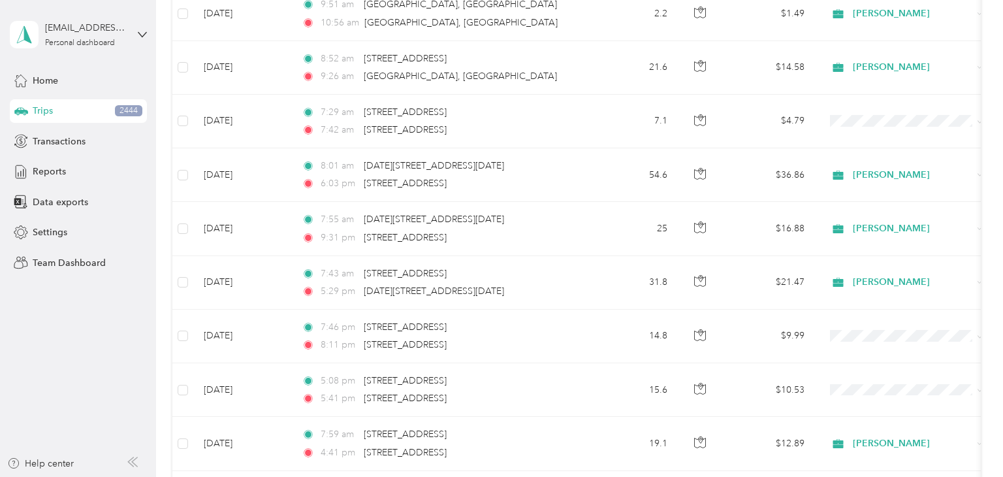
scroll to position [0, 0]
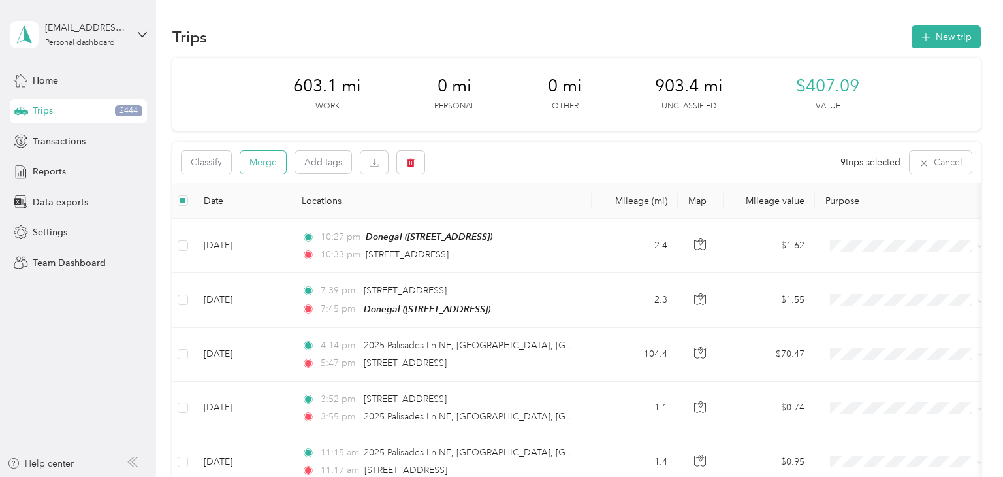
click at [267, 157] on button "Merge" at bounding box center [263, 162] width 46 height 23
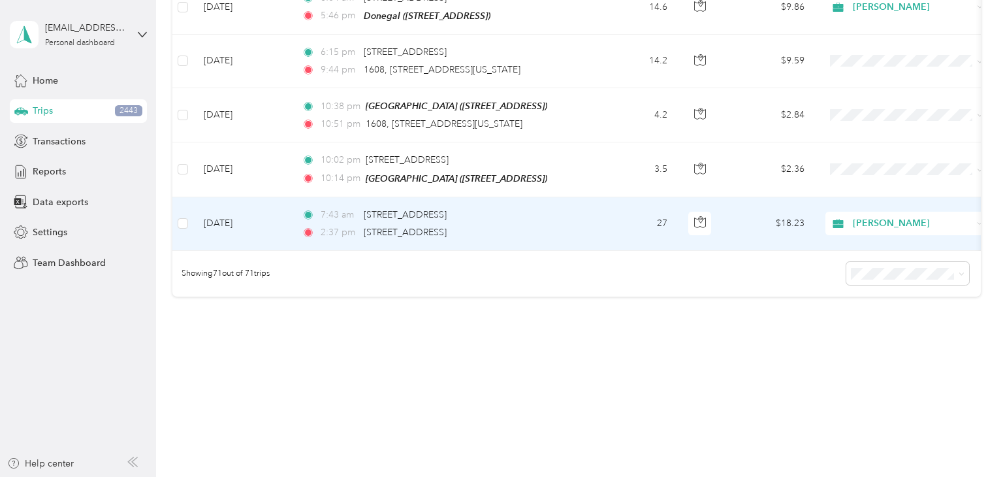
scroll to position [3775, 0]
